Goal: Use online tool/utility: Use online tool/utility

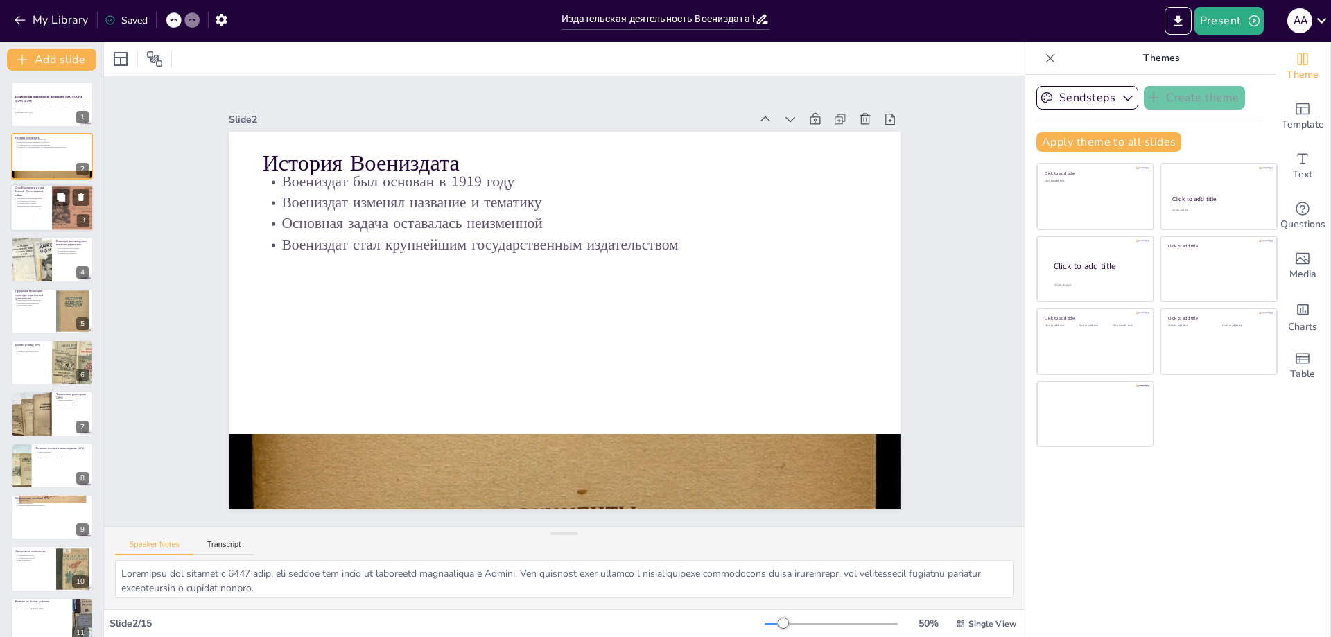
click at [38, 225] on div at bounding box center [51, 207] width 83 height 47
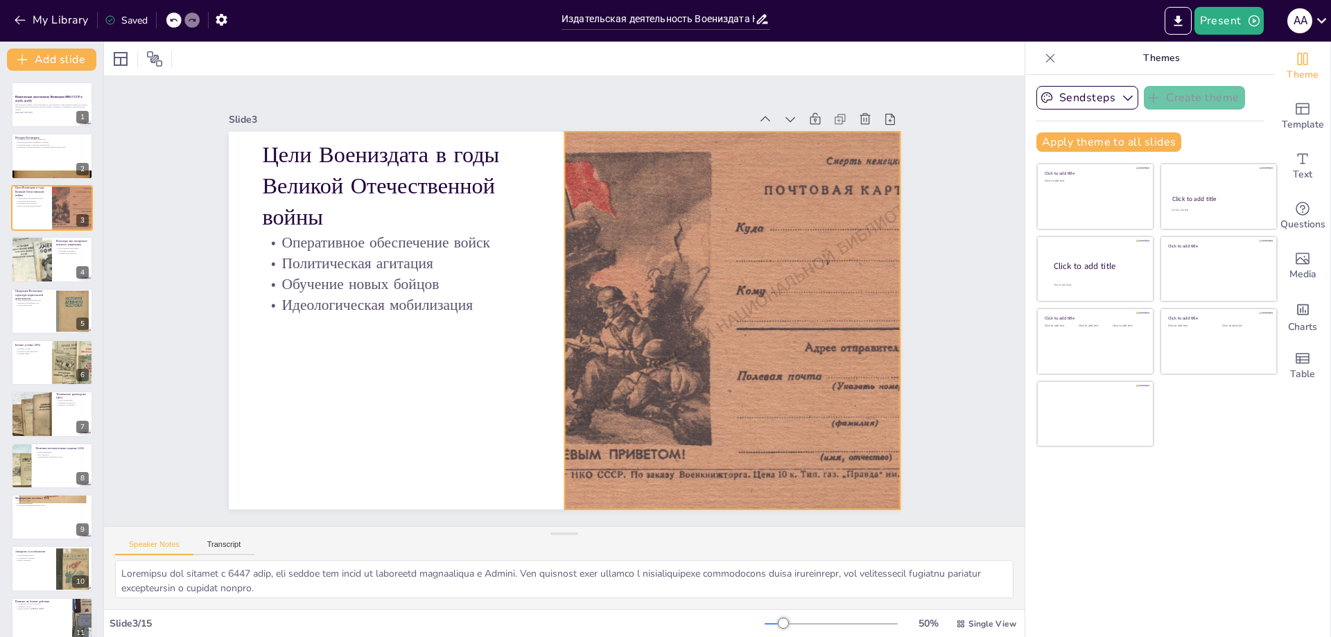
click at [724, 259] on div at bounding box center [732, 321] width 546 height 378
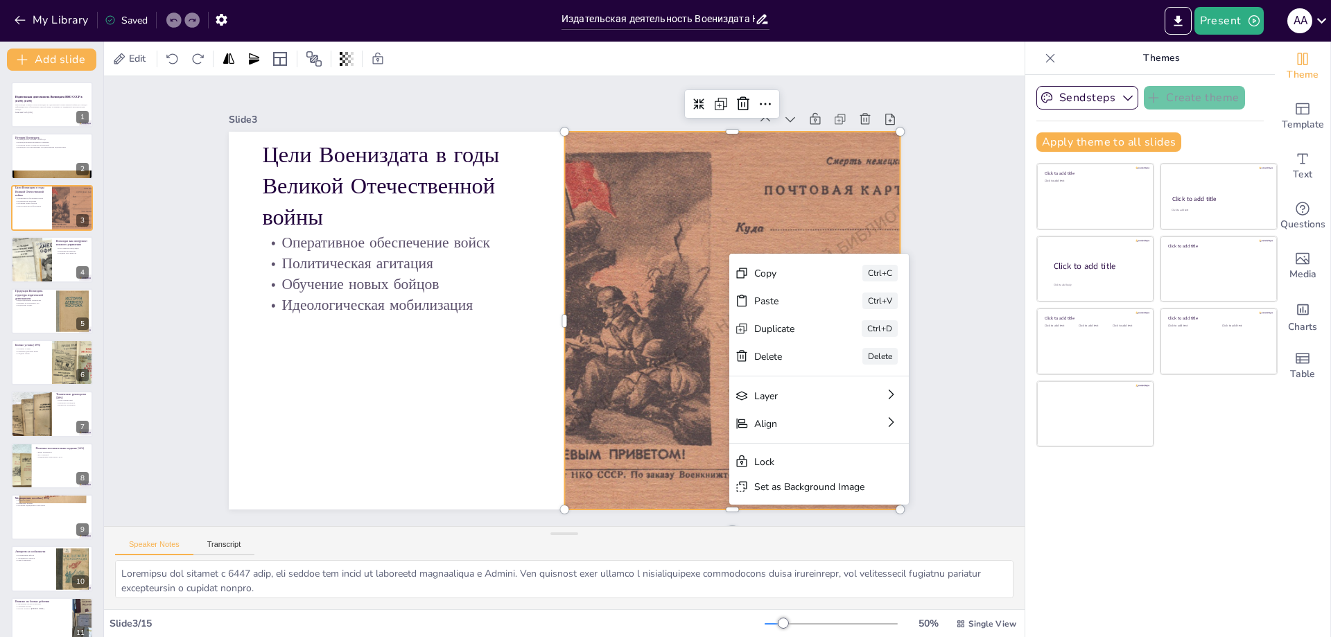
click at [669, 268] on div at bounding box center [732, 321] width 546 height 378
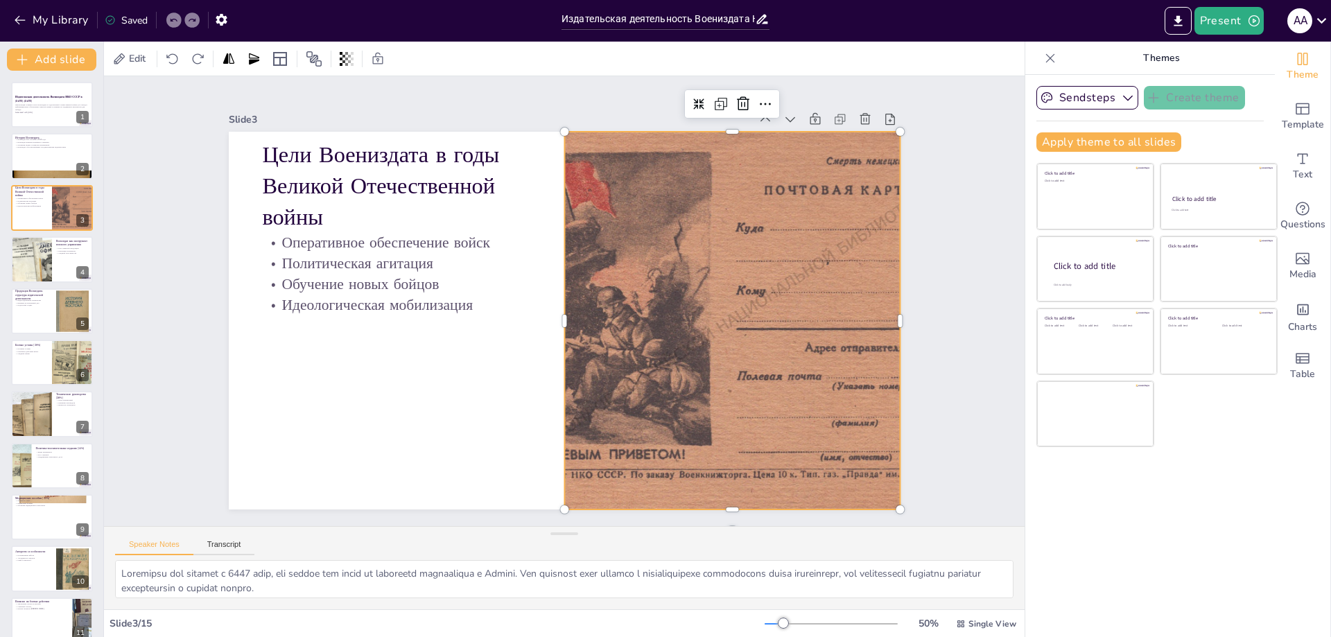
click at [693, 249] on div at bounding box center [732, 321] width 546 height 378
click at [668, 259] on div at bounding box center [732, 321] width 546 height 378
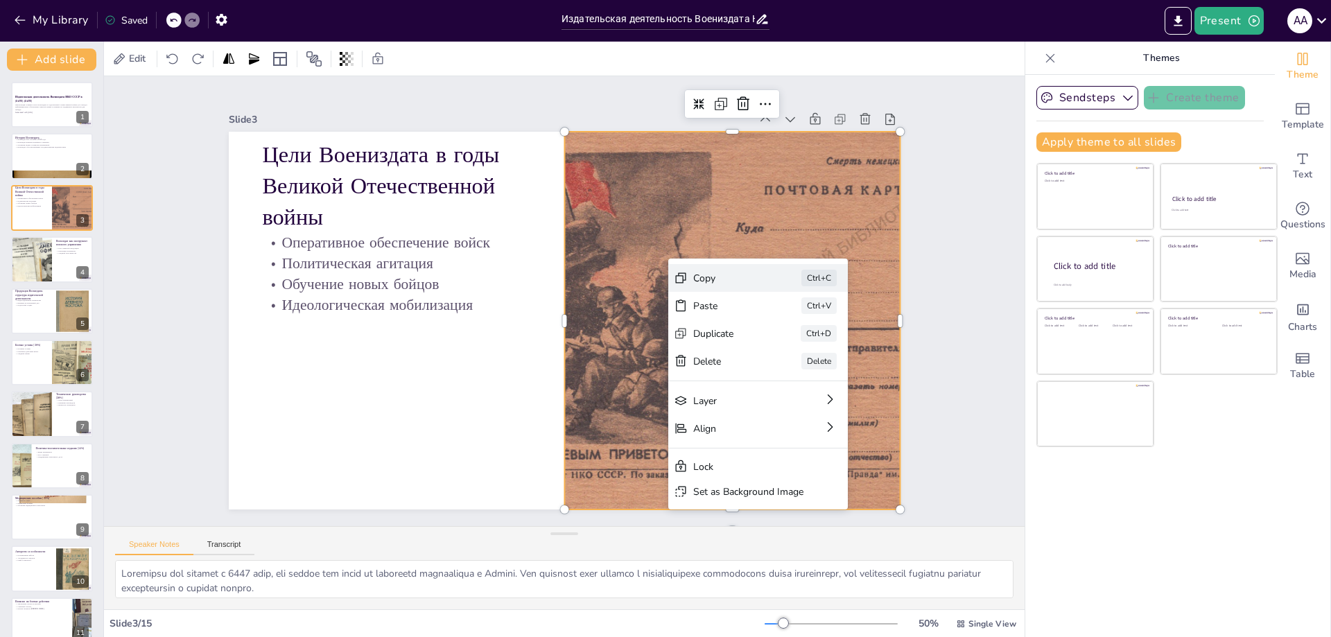
click at [707, 276] on div "Copy" at bounding box center [727, 278] width 69 height 13
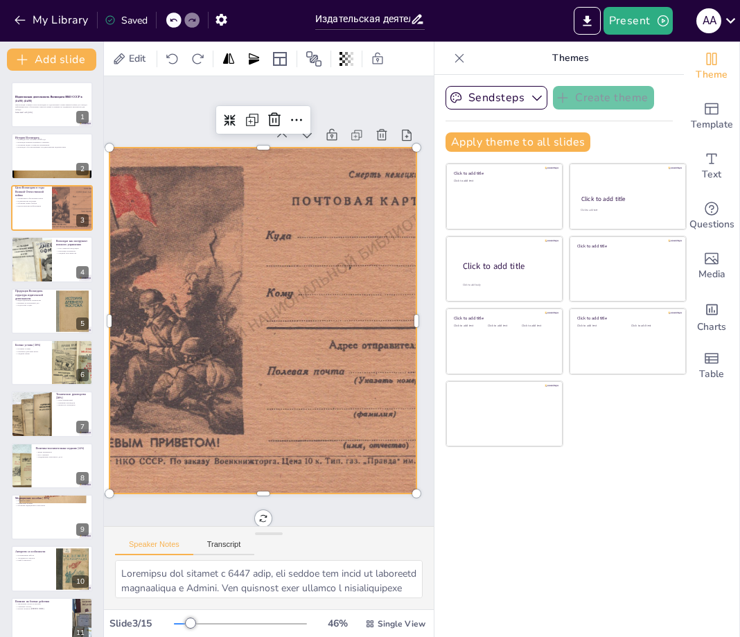
scroll to position [0, 359]
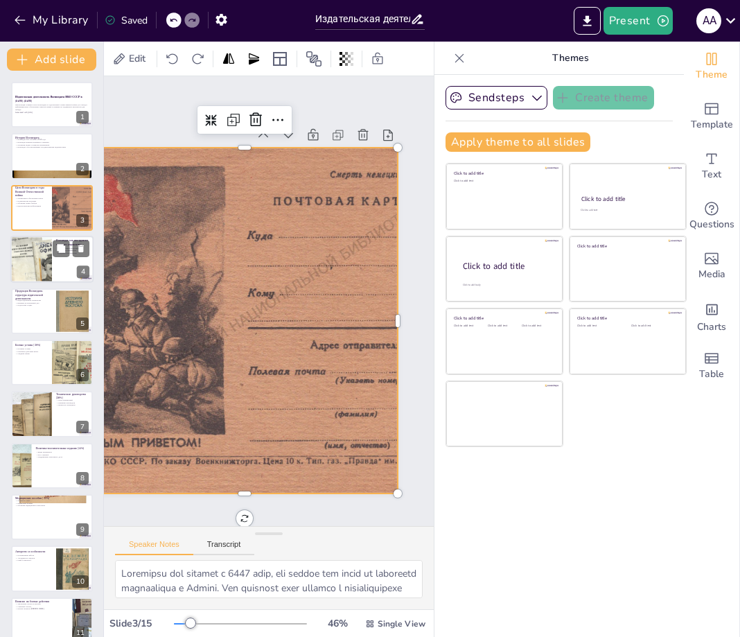
click at [41, 263] on div at bounding box center [31, 259] width 83 height 47
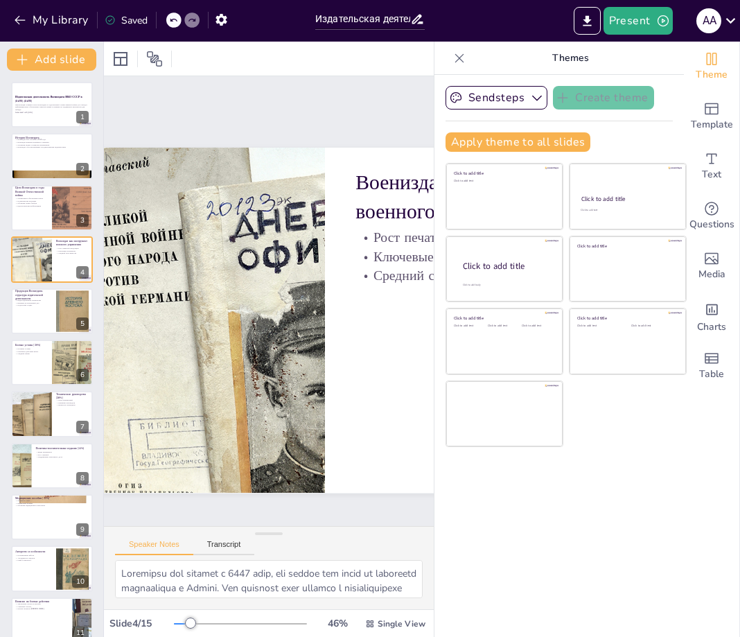
scroll to position [0, 58]
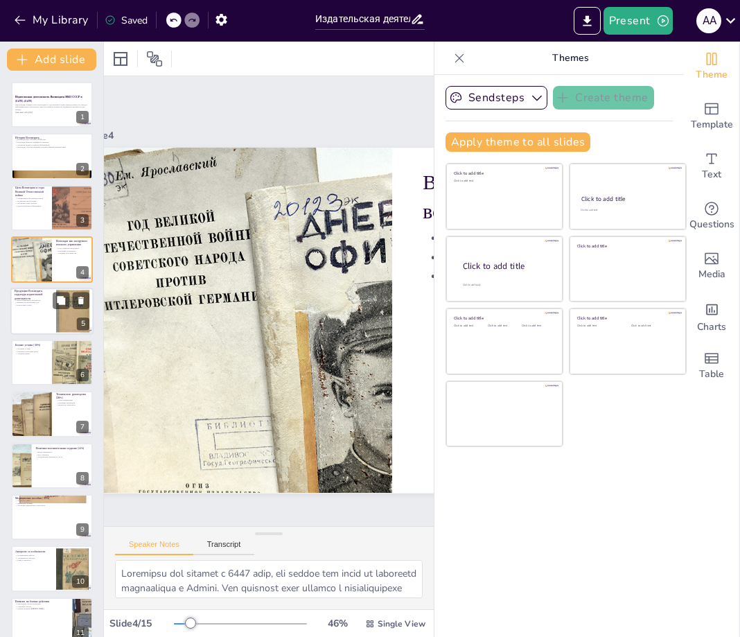
click at [44, 309] on div at bounding box center [51, 311] width 83 height 47
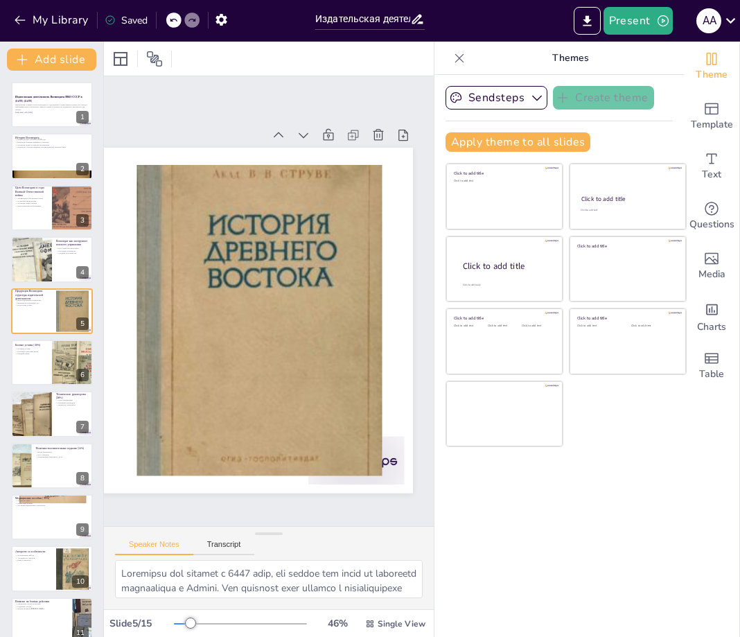
scroll to position [0, 349]
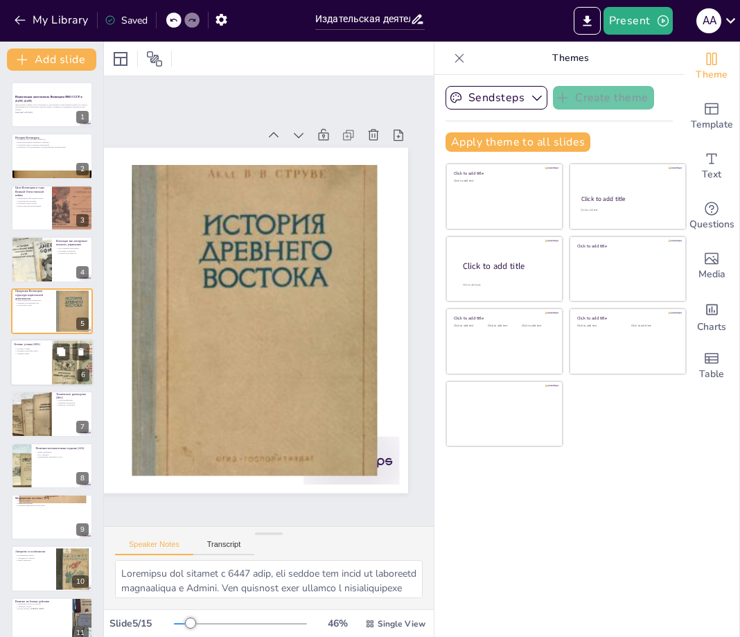
click at [40, 372] on div at bounding box center [51, 362] width 83 height 47
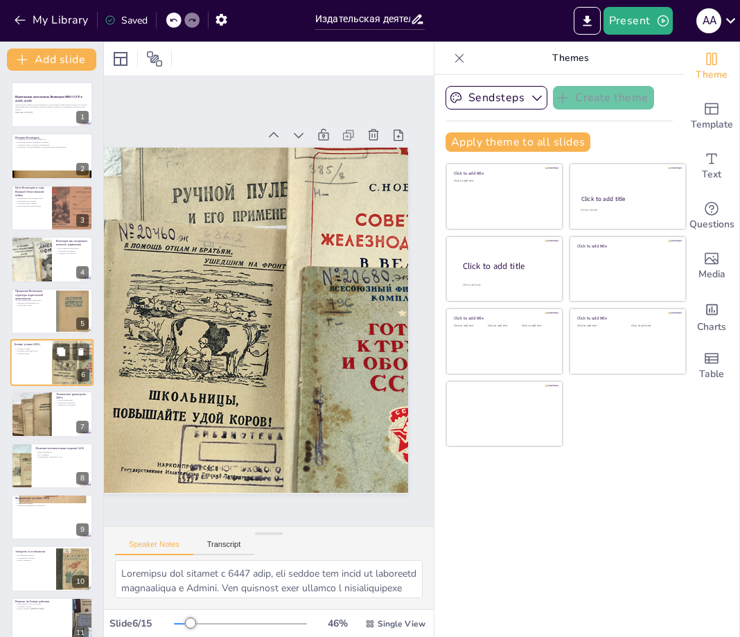
scroll to position [9, 0]
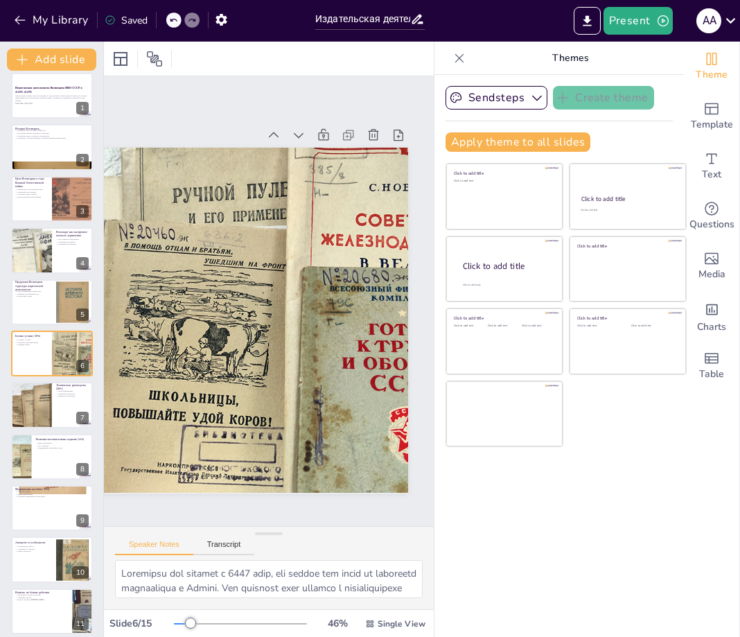
click at [453, 61] on icon at bounding box center [460, 58] width 14 height 14
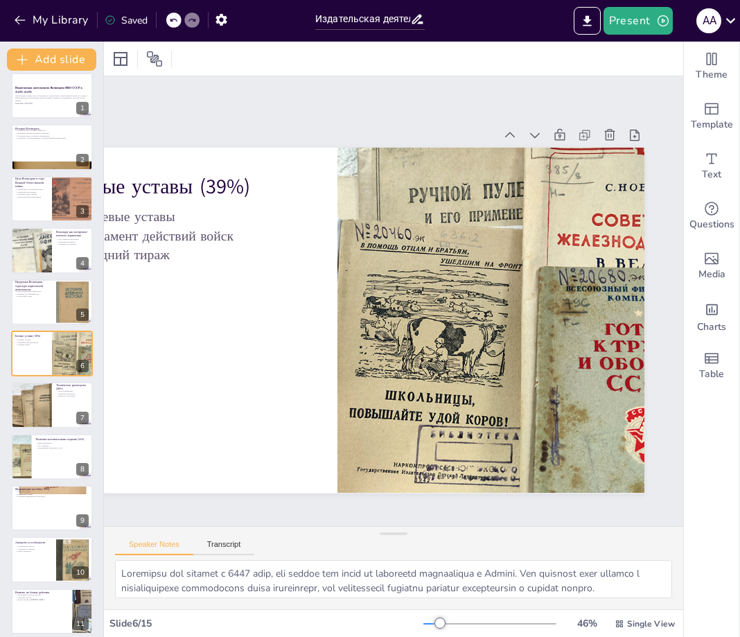
scroll to position [0, 133]
click at [61, 422] on div at bounding box center [51, 405] width 83 height 47
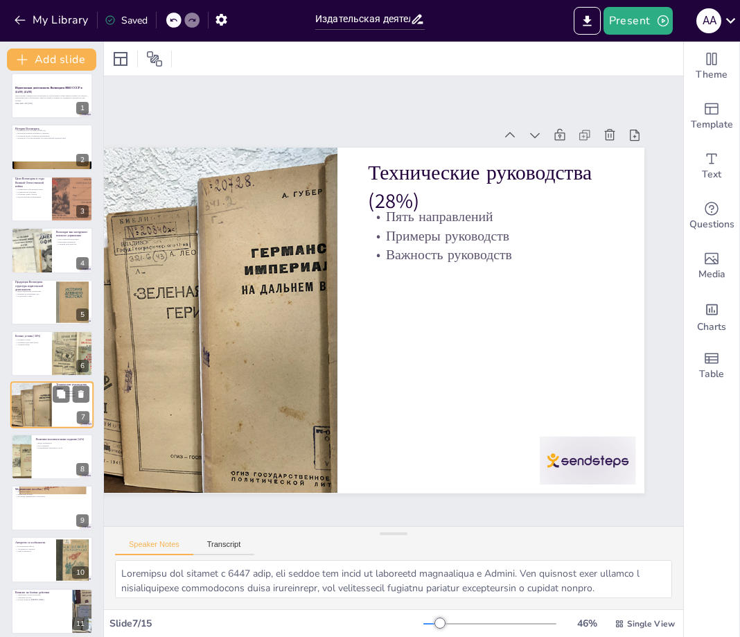
scroll to position [60, 0]
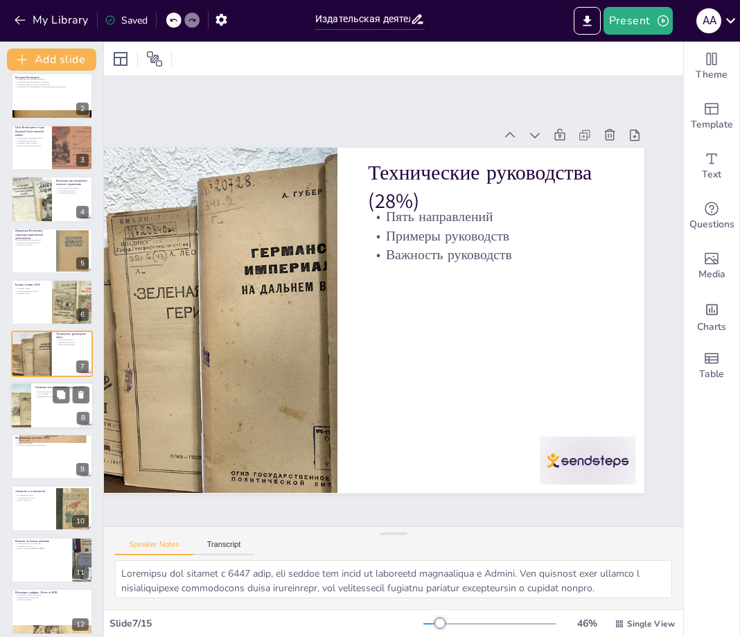
click at [29, 415] on div at bounding box center [20, 405] width 83 height 47
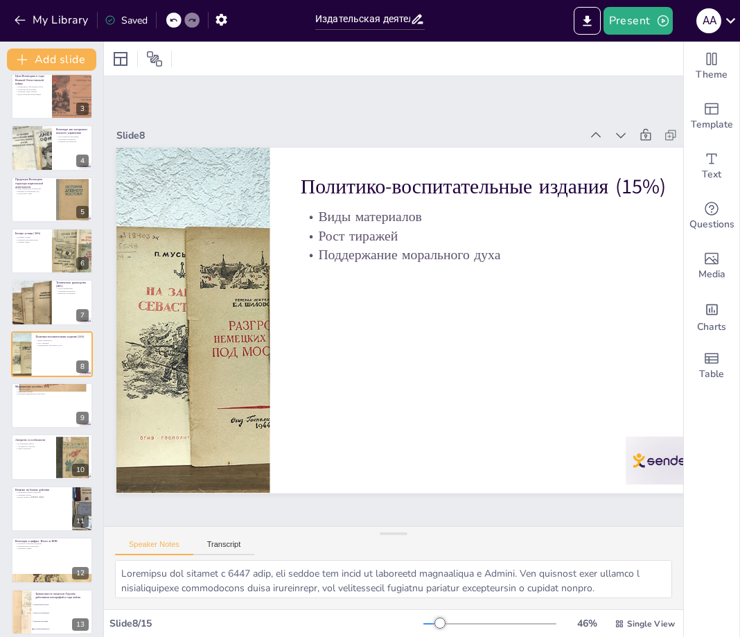
scroll to position [0, 0]
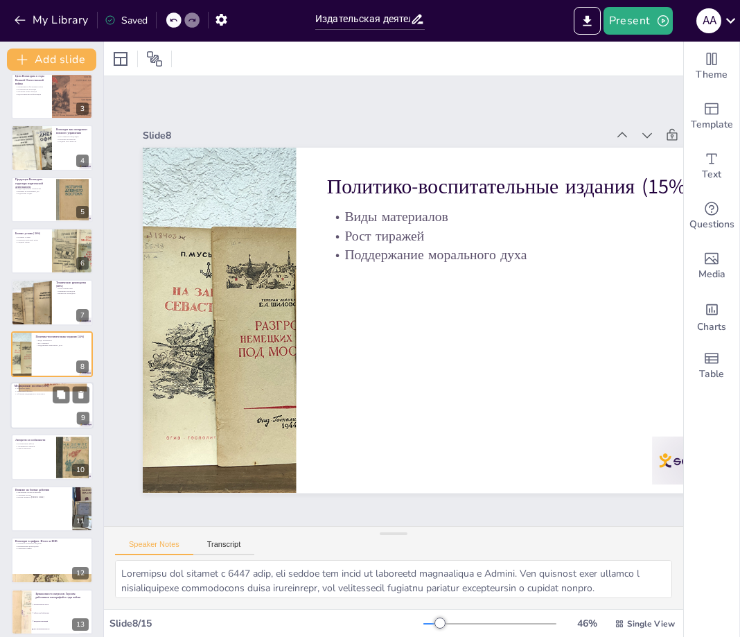
click at [58, 408] on div at bounding box center [51, 405] width 83 height 47
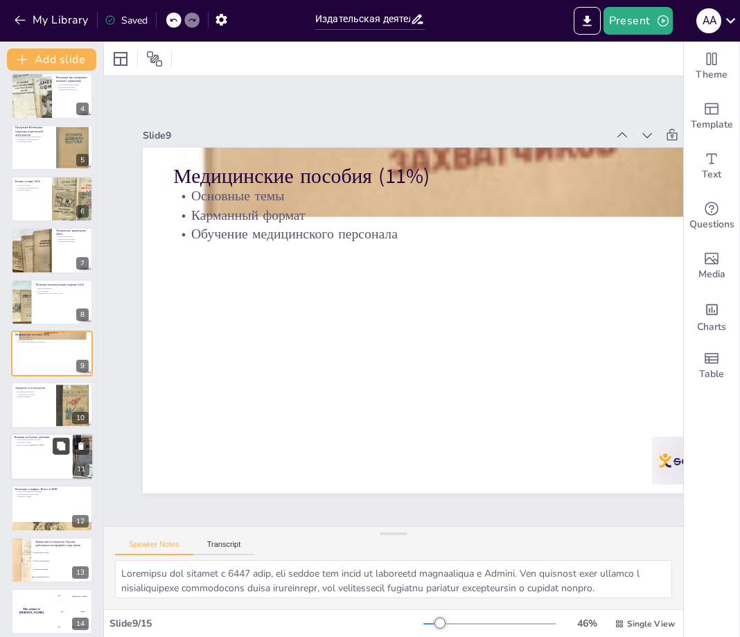
checkbox input "true"
click at [56, 453] on button at bounding box center [61, 445] width 17 height 17
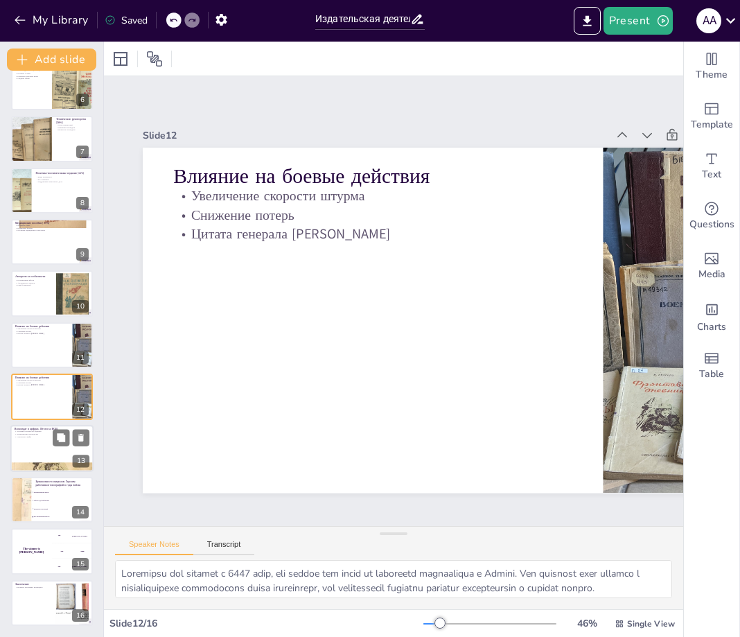
click at [41, 453] on div at bounding box center [51, 448] width 83 height 47
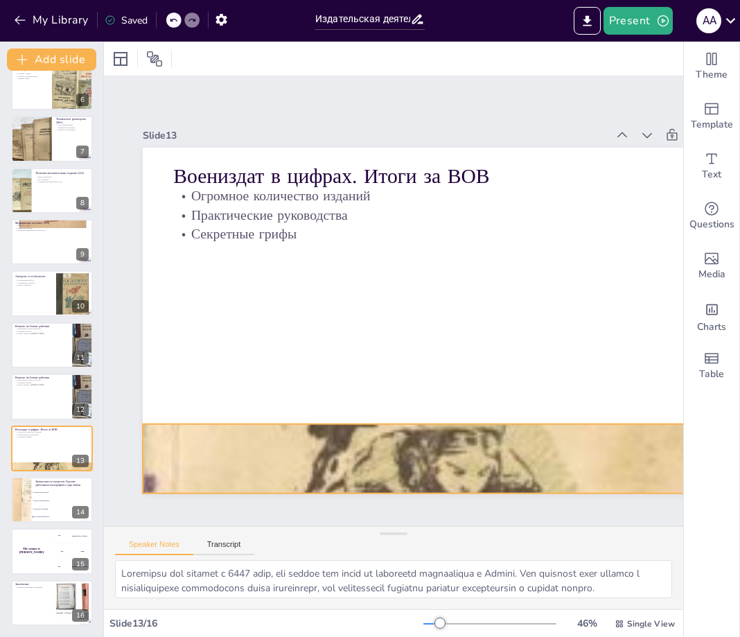
click at [297, 454] on div at bounding box center [450, 458] width 614 height 915
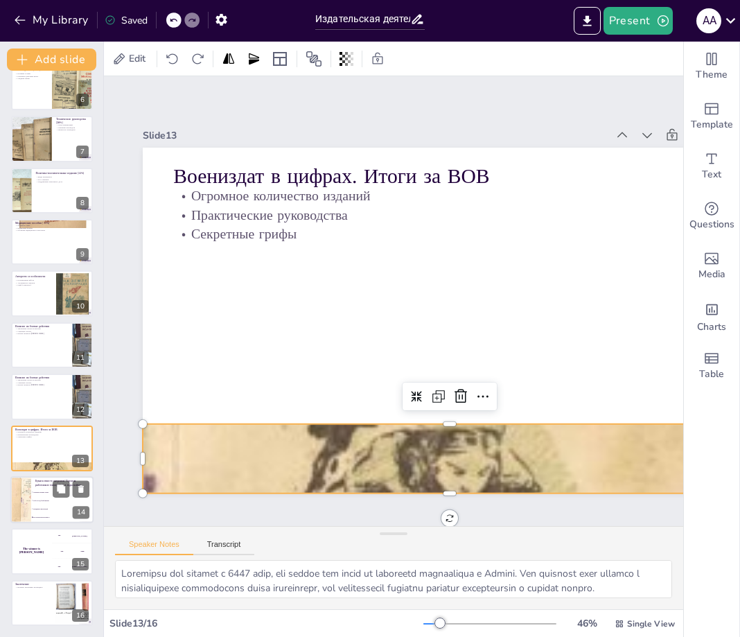
click at [49, 503] on li "Работа под бомбежками" at bounding box center [62, 500] width 62 height 8
checkbox input "true"
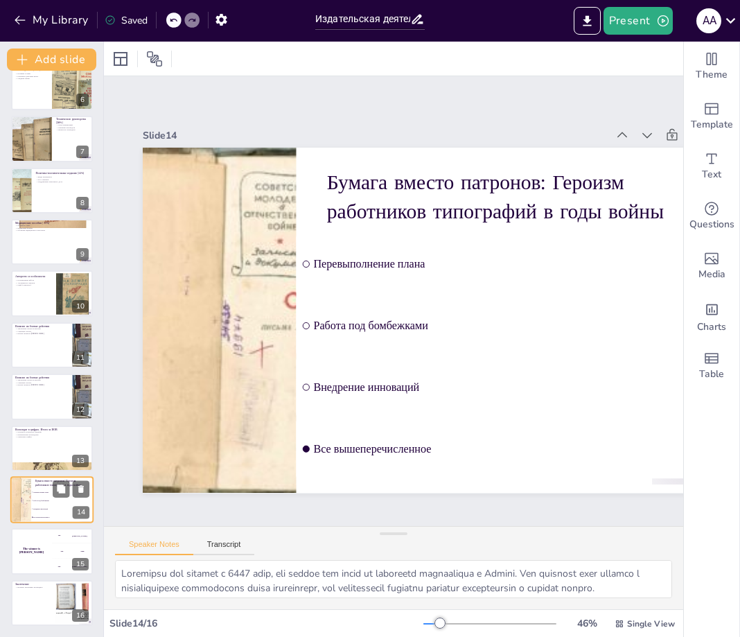
checkbox input "true"
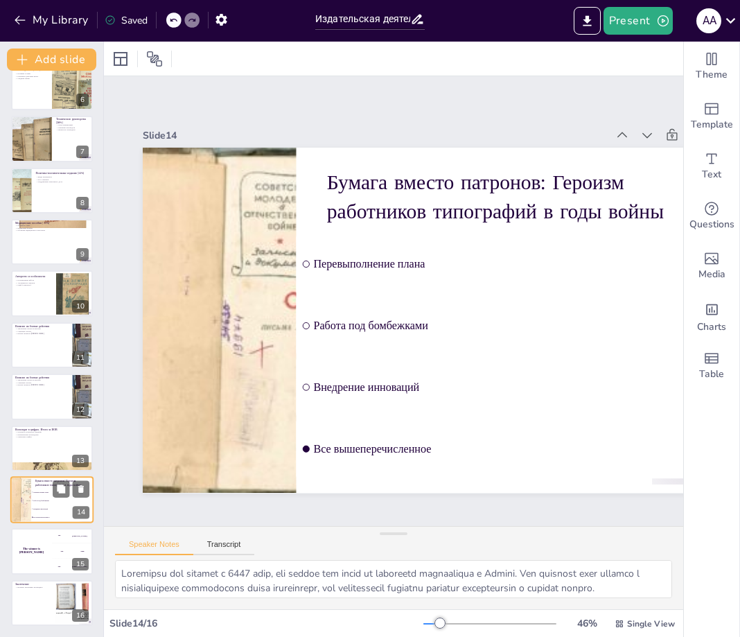
checkbox input "true"
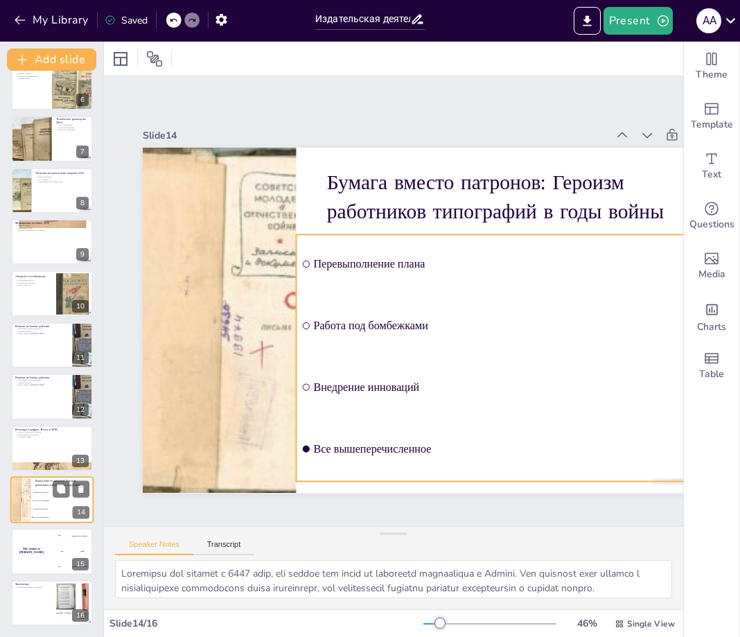
checkbox input "true"
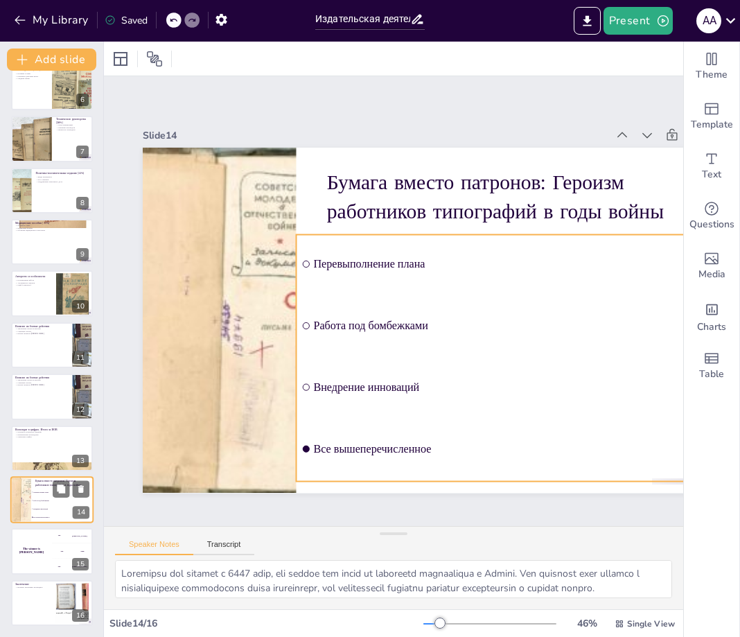
checkbox input "true"
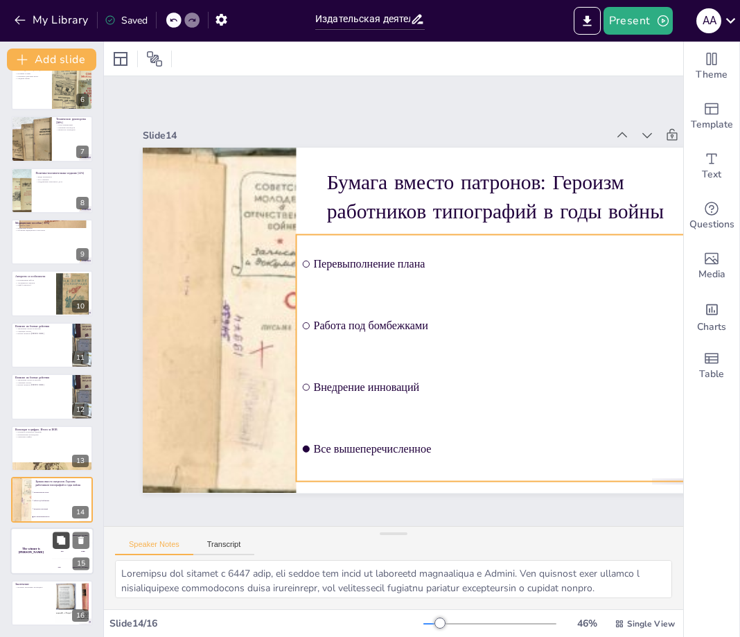
checkbox input "true"
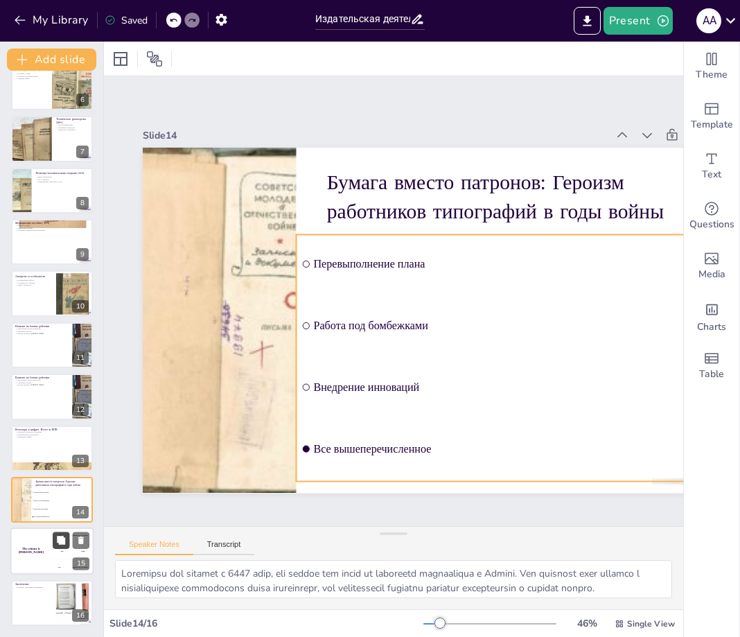
checkbox input "true"
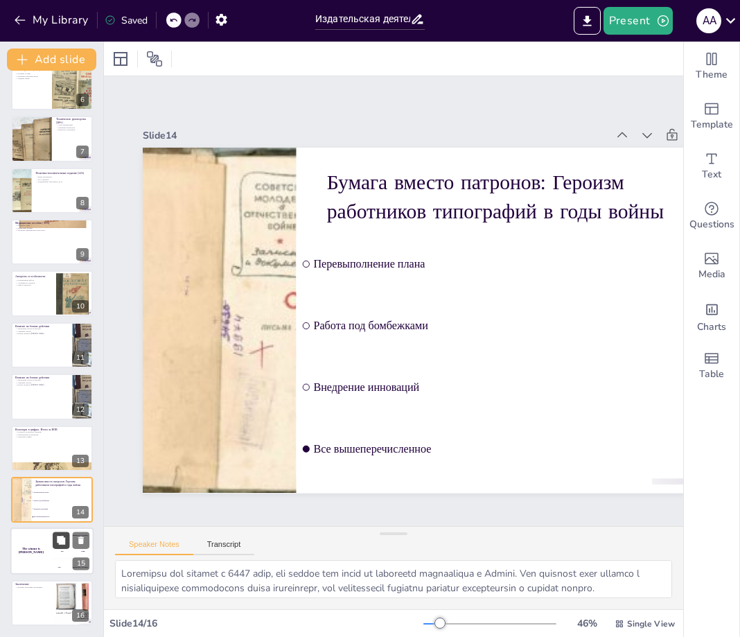
click at [61, 548] on button at bounding box center [61, 540] width 17 height 17
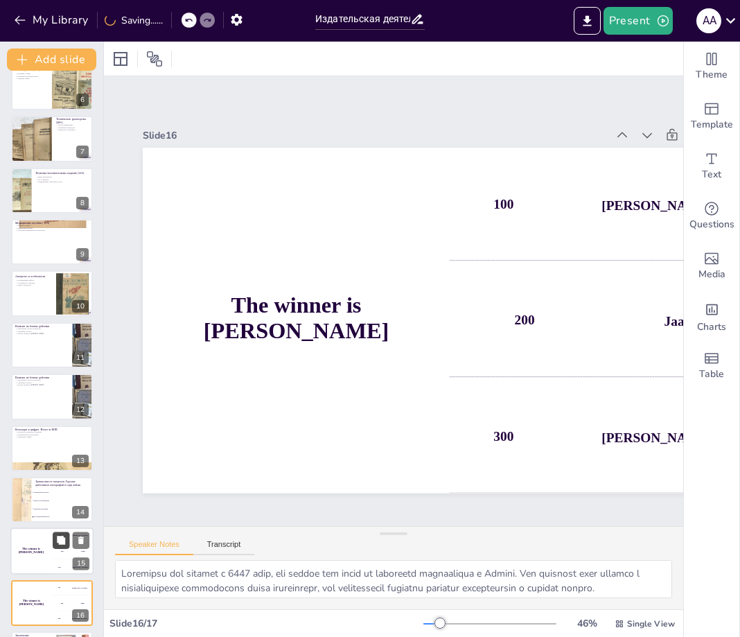
scroll to position [327, 0]
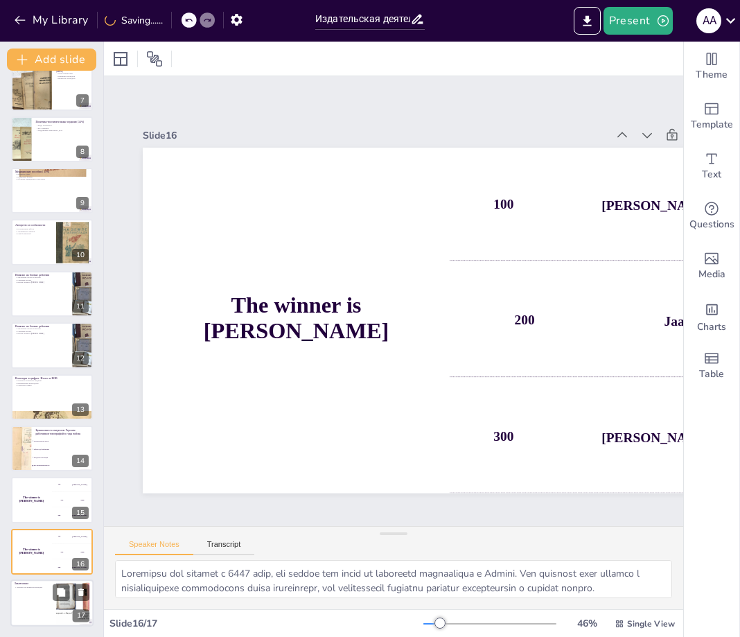
click at [40, 603] on div at bounding box center [51, 603] width 83 height 47
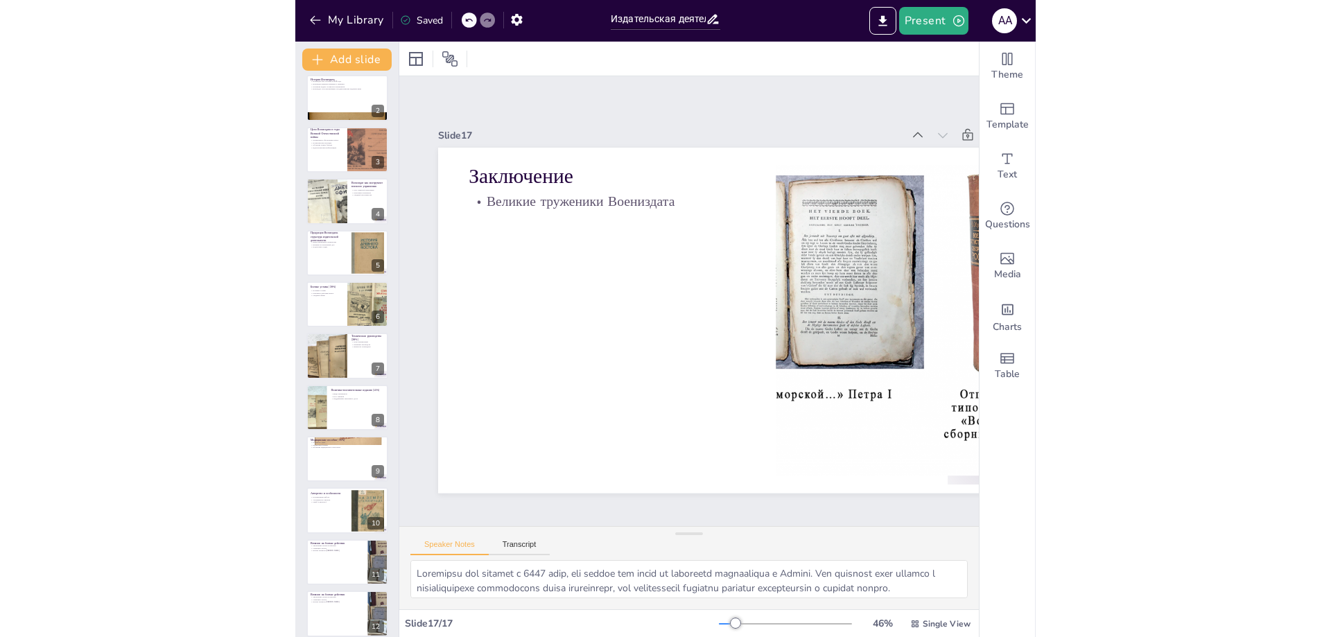
scroll to position [0, 0]
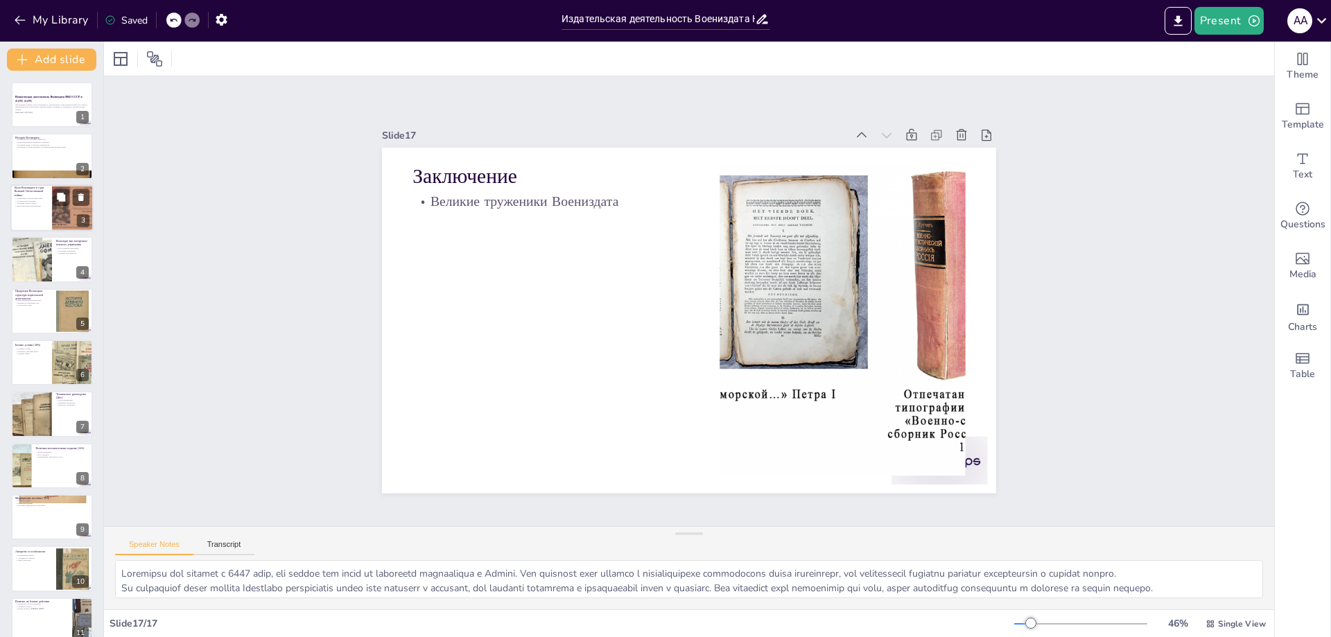
click at [32, 211] on div at bounding box center [51, 207] width 83 height 47
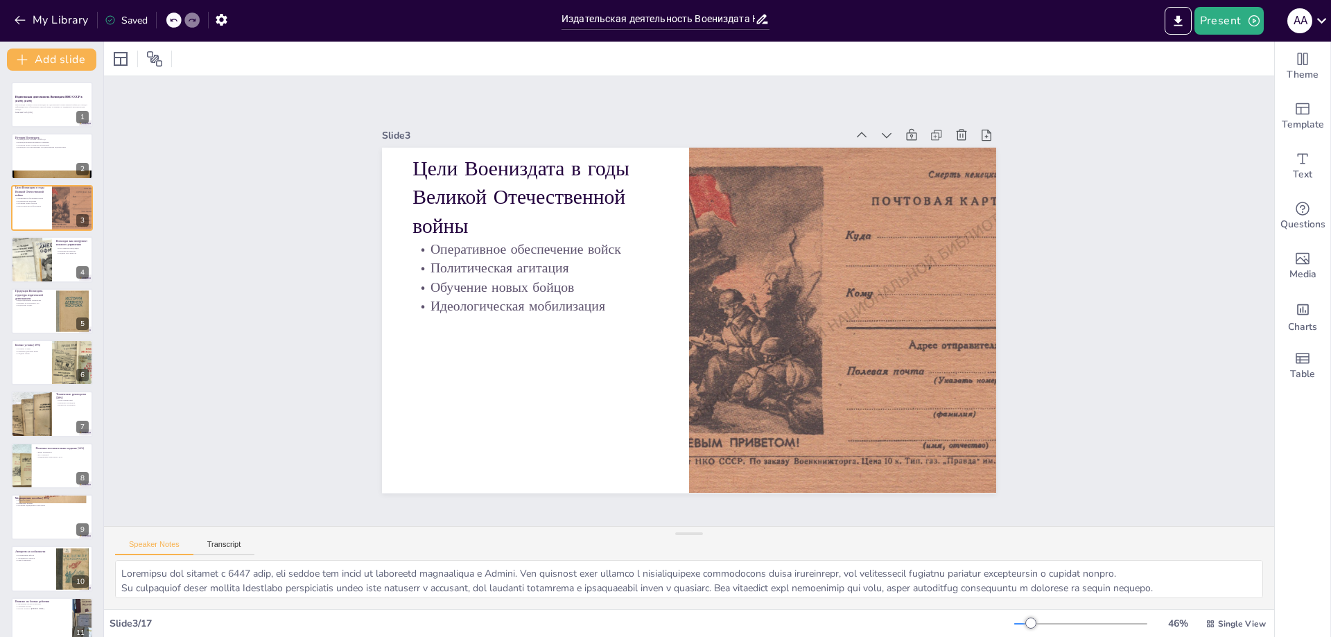
checkbox input "true"
click at [49, 168] on div at bounding box center [51, 156] width 83 height 47
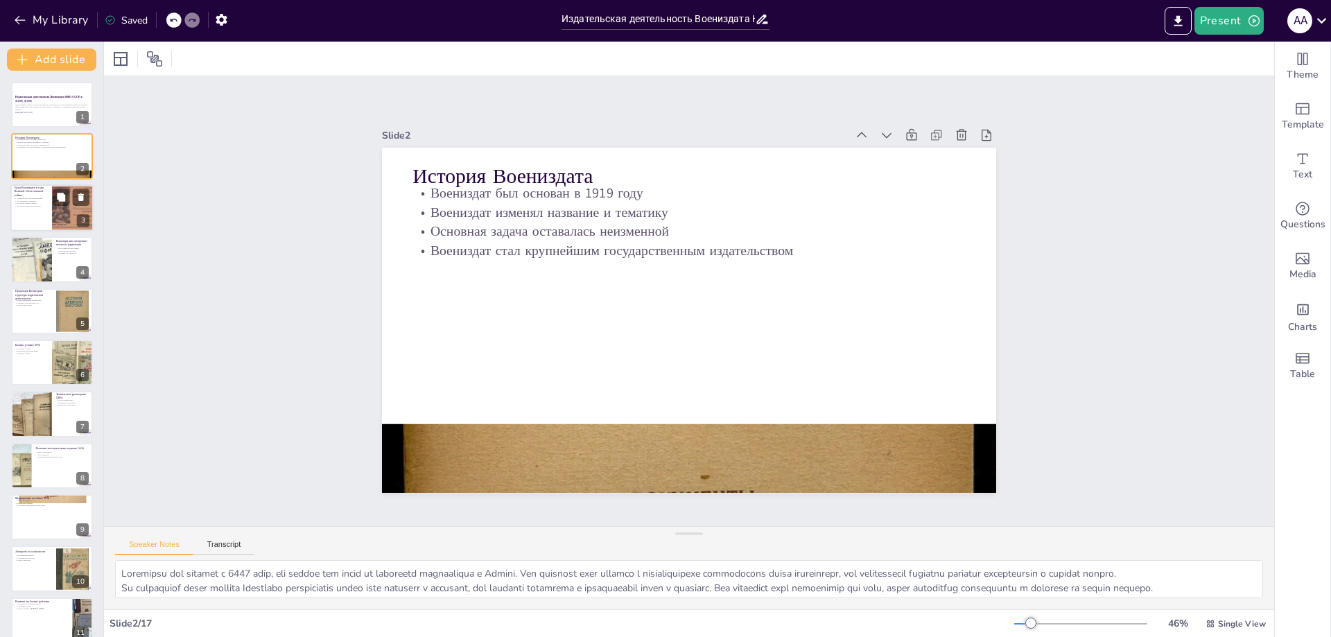
click at [49, 205] on div at bounding box center [51, 207] width 83 height 47
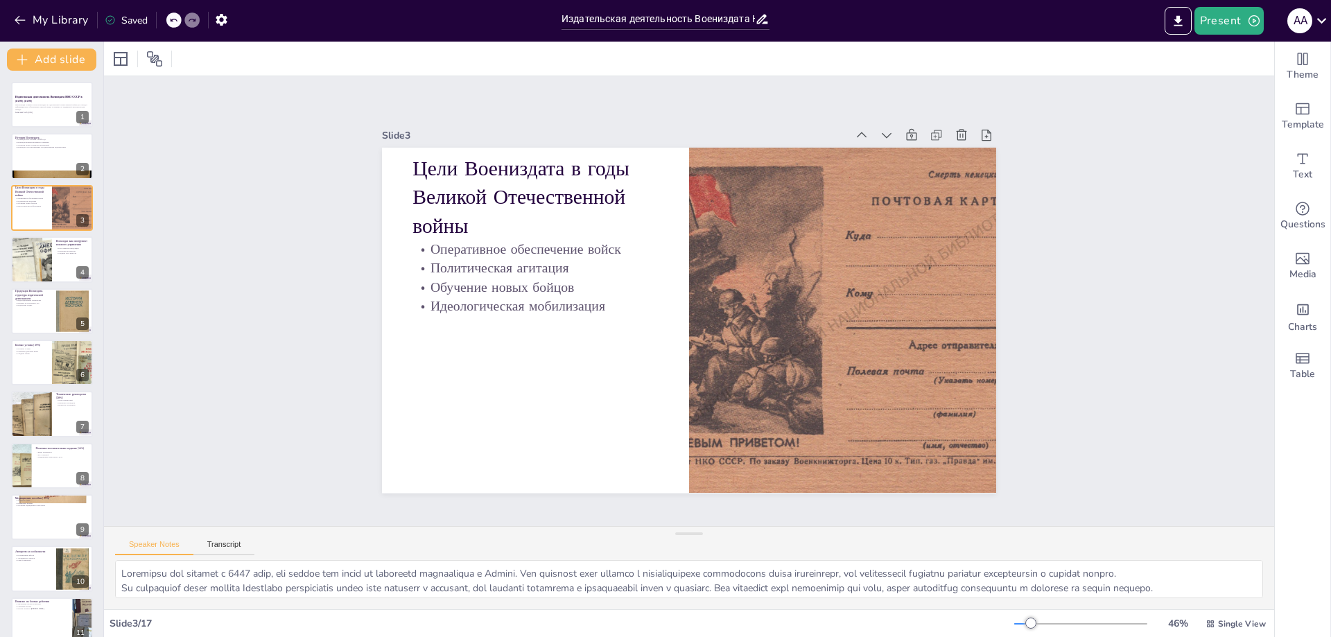
checkbox input "true"
